Goal: Task Accomplishment & Management: Use online tool/utility

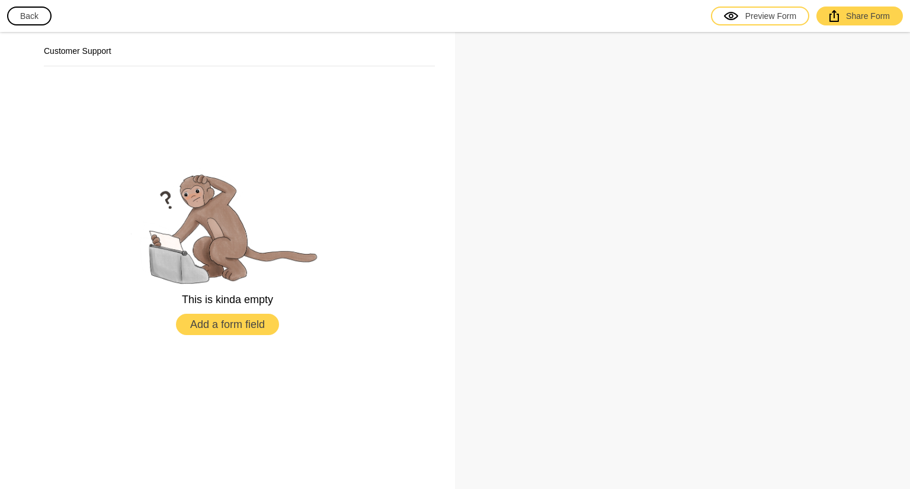
click at [243, 321] on button "Add a form field" at bounding box center [227, 324] width 103 height 21
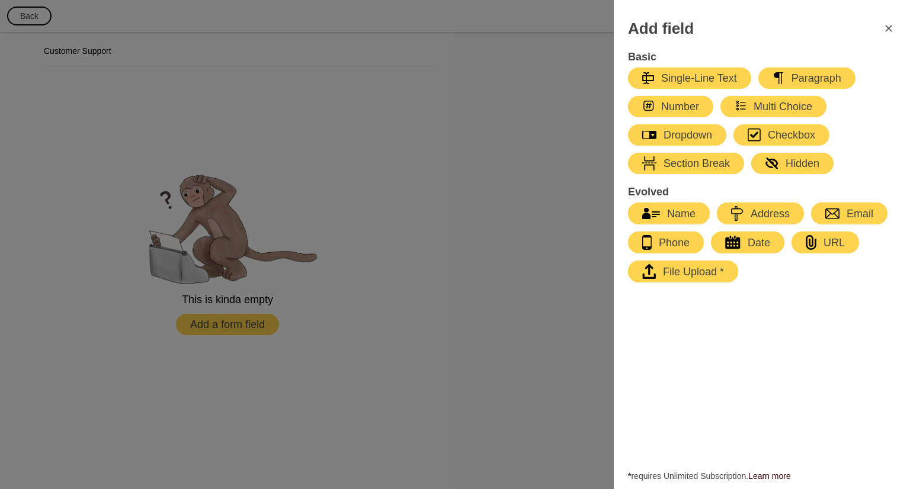
click at [888, 27] on icon "FormClose" at bounding box center [888, 28] width 14 height 14
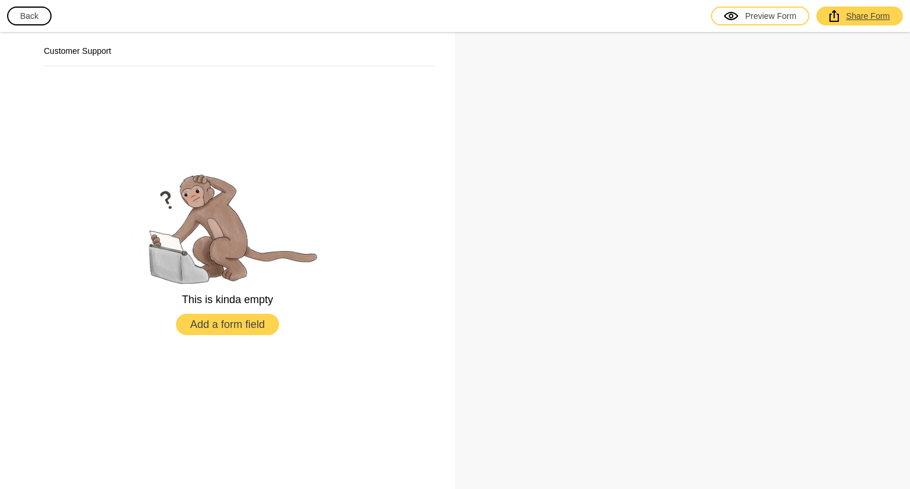
click at [861, 17] on div "Share Form" at bounding box center [859, 16] width 60 height 12
click at [767, 18] on div "Preview Form" at bounding box center [760, 16] width 72 height 12
